Goal: Task Accomplishment & Management: Use online tool/utility

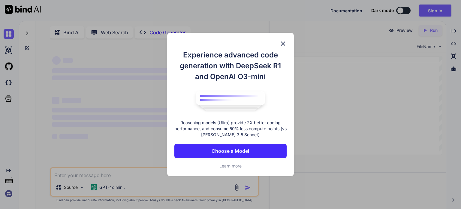
click at [281, 38] on div "Experience advanced code generation with DeepSeek R1 and OpenAI O3-mini Reasoni…" at bounding box center [230, 104] width 127 height 143
click at [283, 44] on img at bounding box center [282, 43] width 7 height 7
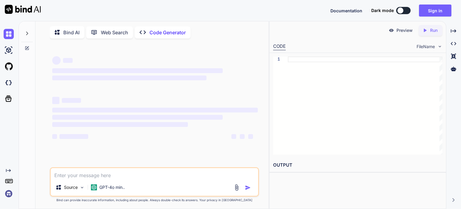
scroll to position [2, 0]
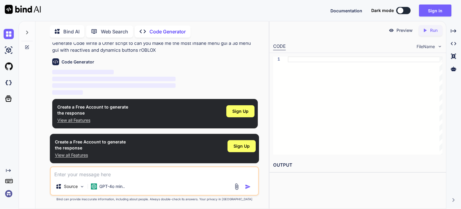
type textarea "x"
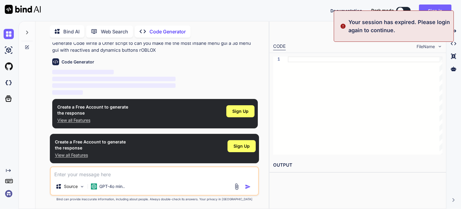
scroll to position [17, 0]
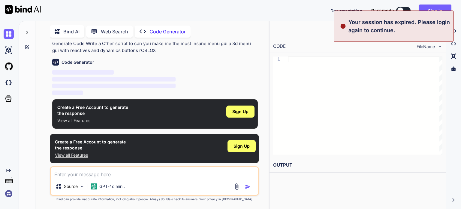
click at [186, 176] on textarea at bounding box center [154, 172] width 207 height 11
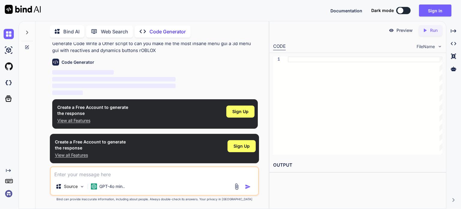
paste textarea "can you make me the most insane menu gui a 3d menu gui with reactives and dynam…"
type textarea "can you make me the most insane menu gui a 3d menu gui with reactives and dynam…"
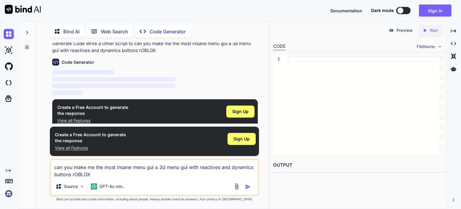
type textarea "x"
type textarea "can you make me the most insane menu gui a 3d menu gui with reactives and dynam…"
